Goal: Transaction & Acquisition: Register for event/course

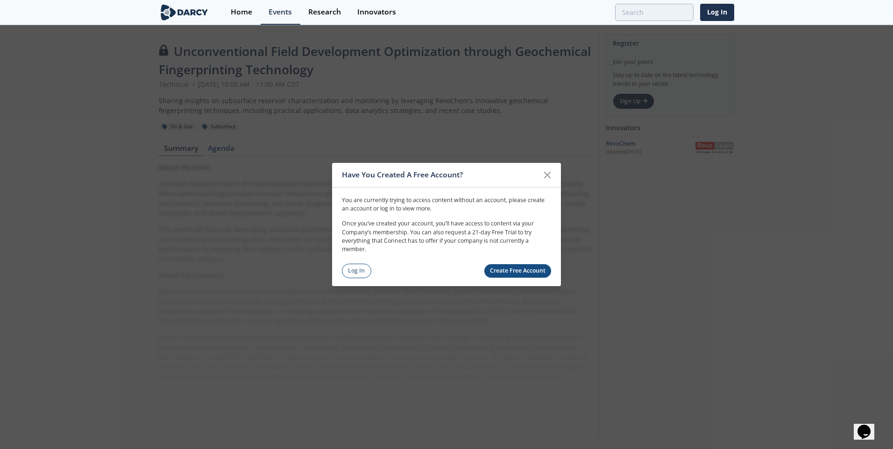
drag, startPoint x: 358, startPoint y: 271, endPoint x: 385, endPoint y: 271, distance: 27.1
click at [358, 271] on link "Log In" at bounding box center [356, 271] width 29 height 14
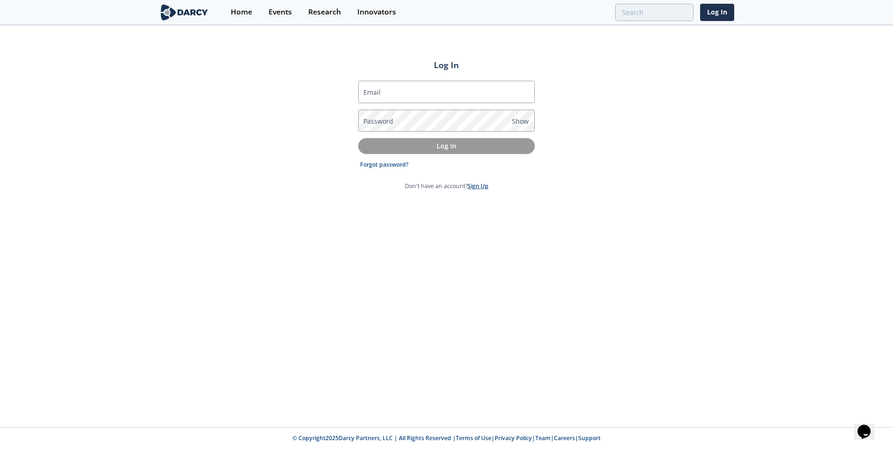
click at [477, 183] on link "Sign Up" at bounding box center [477, 186] width 21 height 8
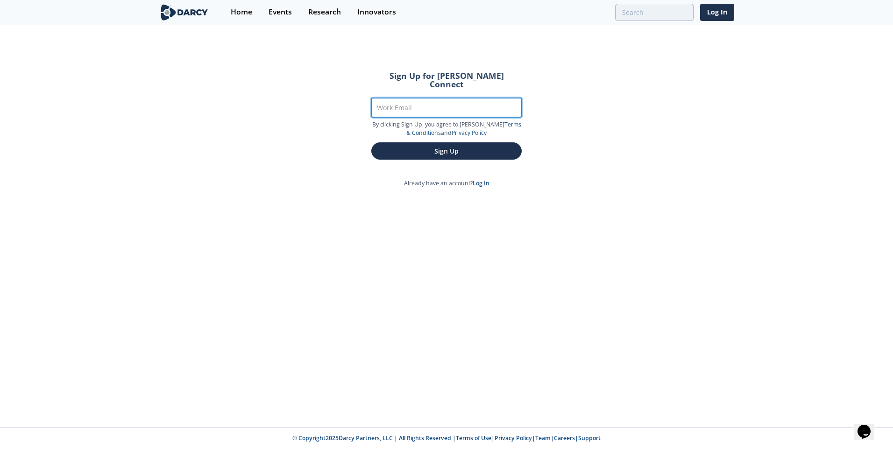
click at [445, 105] on input "Work Email" at bounding box center [446, 107] width 150 height 19
type input "[EMAIL_ADDRESS][PERSON_NAME][DOMAIN_NAME]"
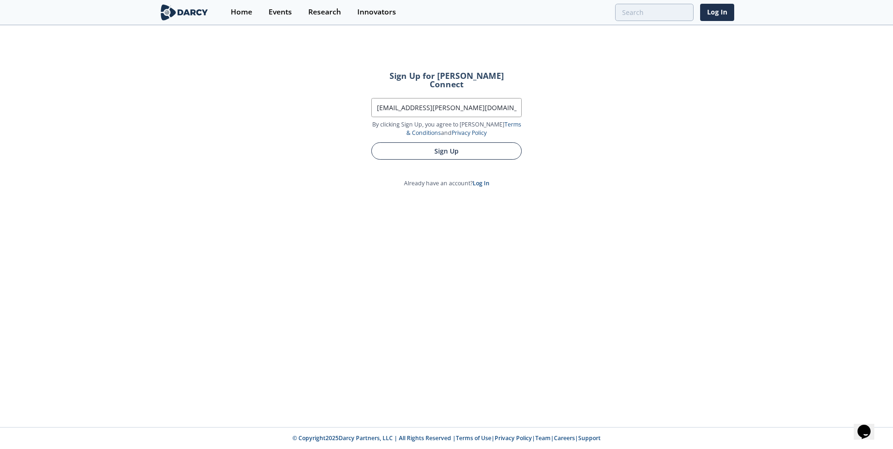
click at [437, 147] on button "Sign Up" at bounding box center [446, 150] width 150 height 17
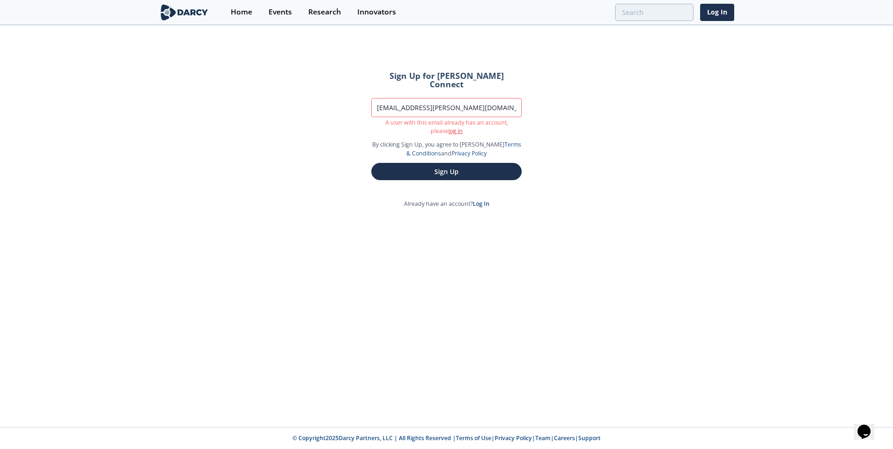
click at [448, 127] on link "log in" at bounding box center [455, 131] width 14 height 8
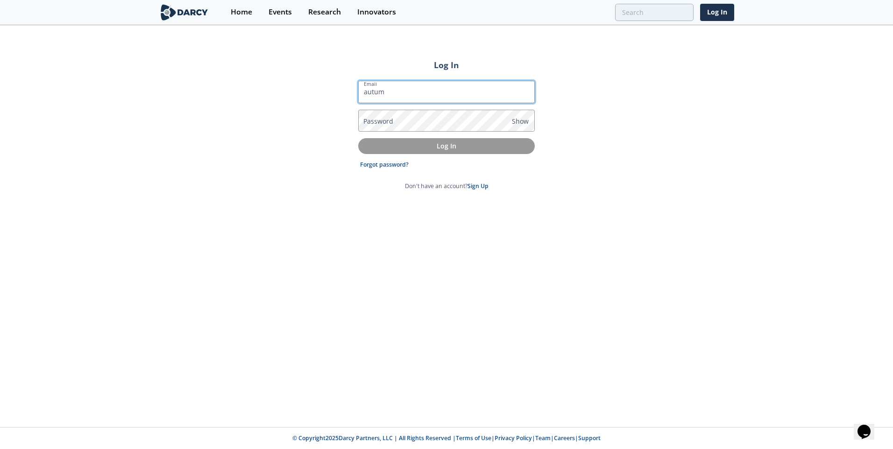
type input "[EMAIL_ADDRESS][PERSON_NAME][DOMAIN_NAME]"
click at [391, 164] on link "Forgot password?" at bounding box center [384, 165] width 49 height 8
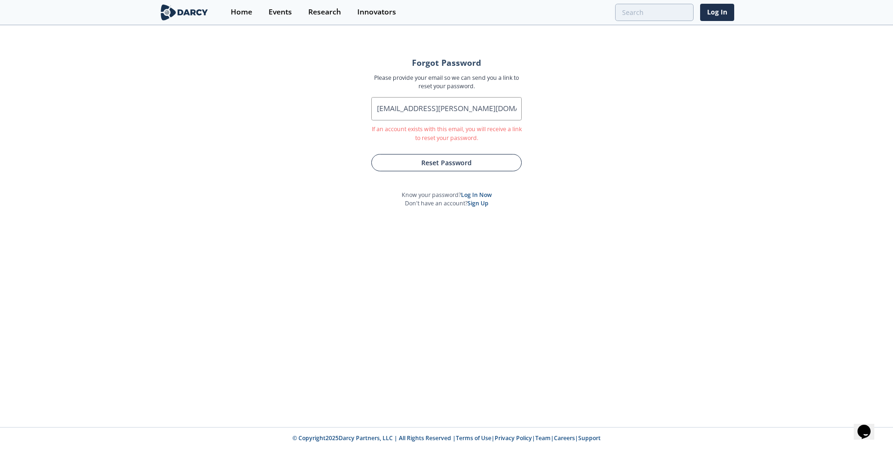
click at [466, 162] on button "Reset Password" at bounding box center [446, 162] width 150 height 17
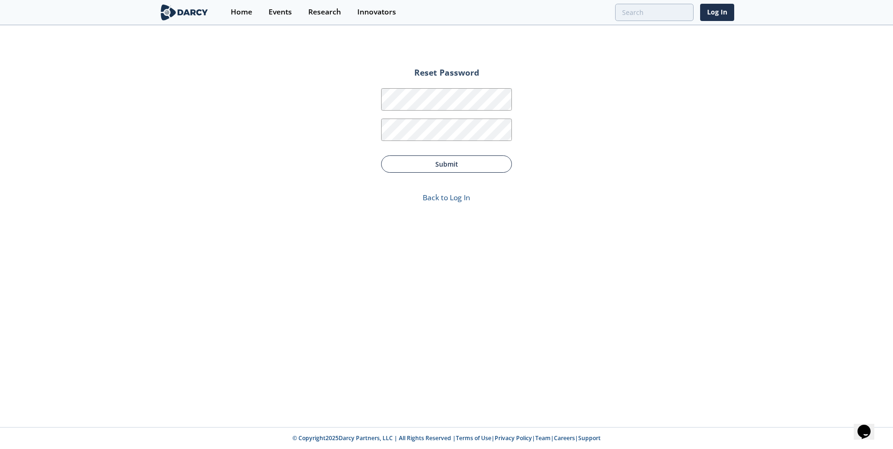
click at [438, 164] on button "Submit" at bounding box center [446, 163] width 131 height 17
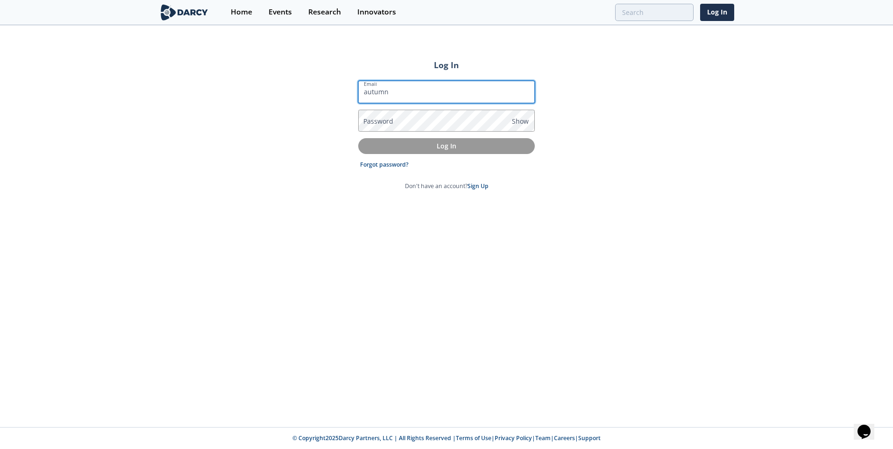
type input "[EMAIL_ADDRESS][PERSON_NAME][DOMAIN_NAME]"
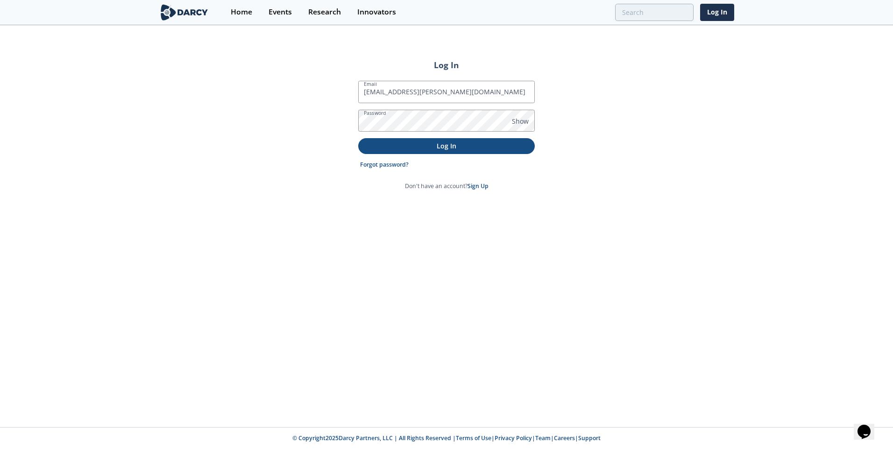
click at [451, 148] on p "Log In" at bounding box center [446, 146] width 163 height 10
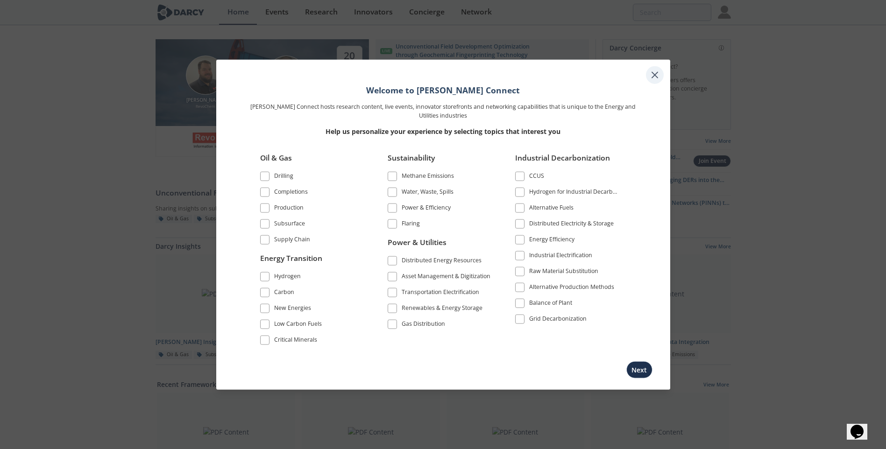
click at [651, 71] on icon at bounding box center [654, 75] width 11 height 11
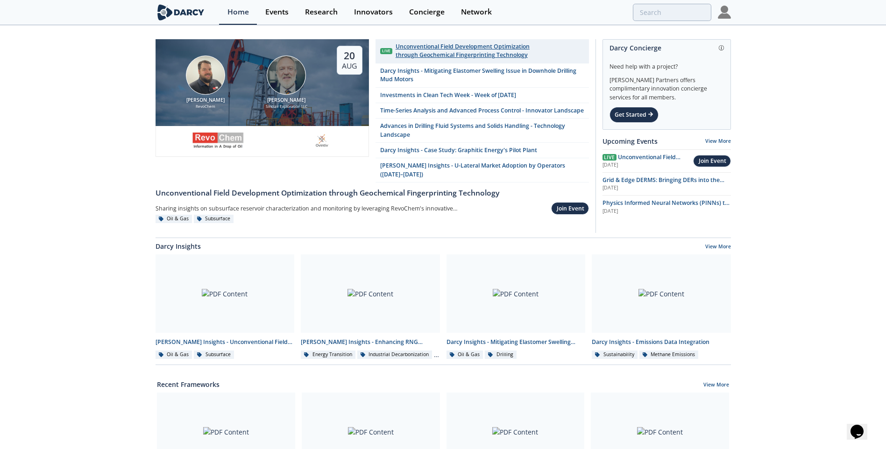
click at [451, 48] on div "Unconventional Field Development Optimization through Geochemical Fingerprintin…" at bounding box center [489, 50] width 188 height 17
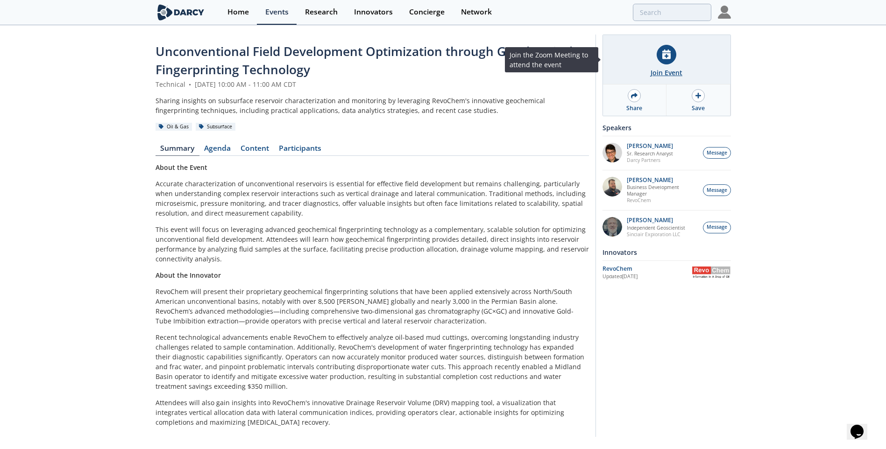
click at [673, 70] on div "Join Event" at bounding box center [666, 73] width 32 height 10
